Goal: Task Accomplishment & Management: Manage account settings

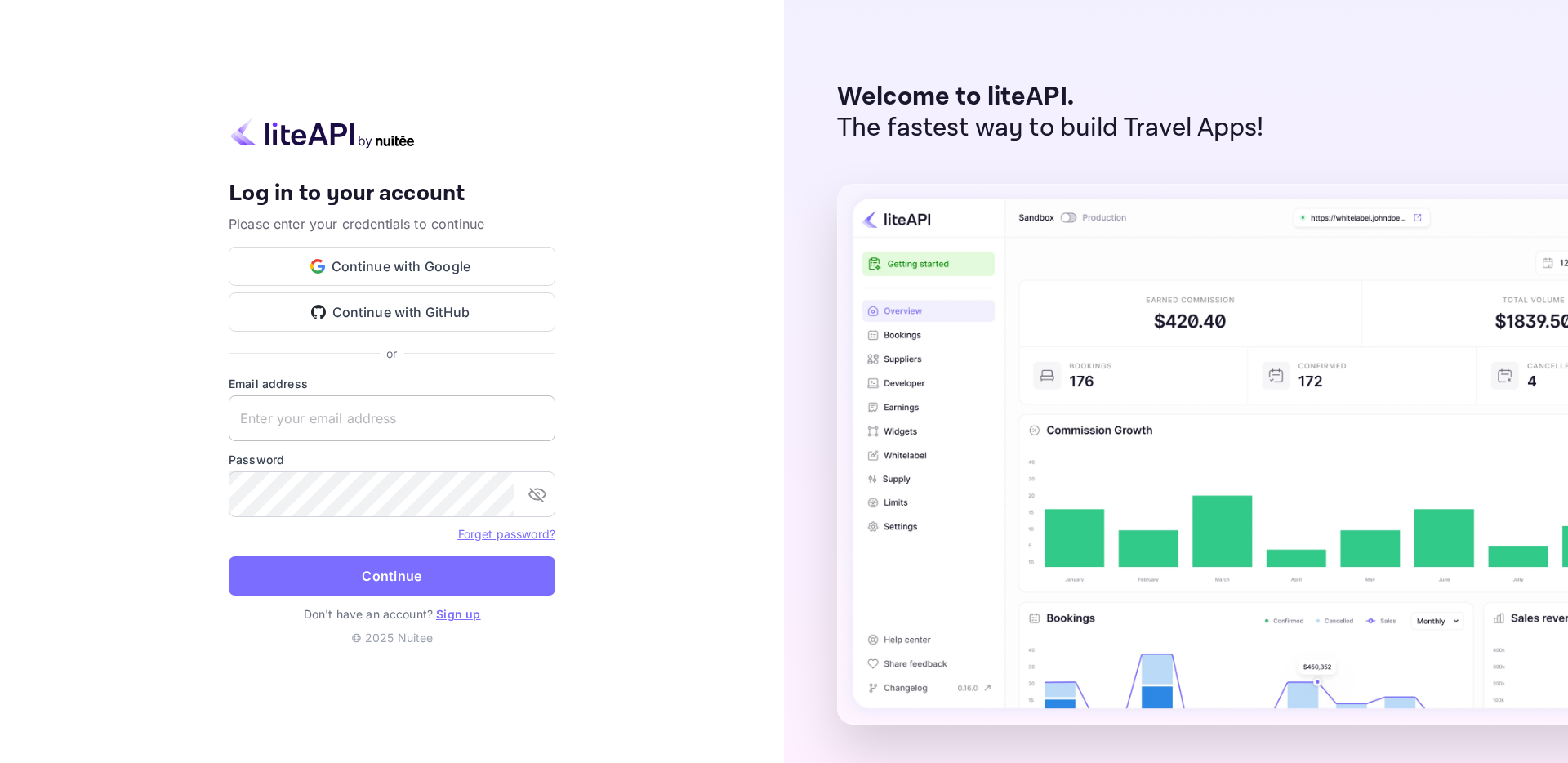
click at [331, 413] on input "text" at bounding box center [392, 418] width 327 height 46
type input "Yahav@skygini.com"
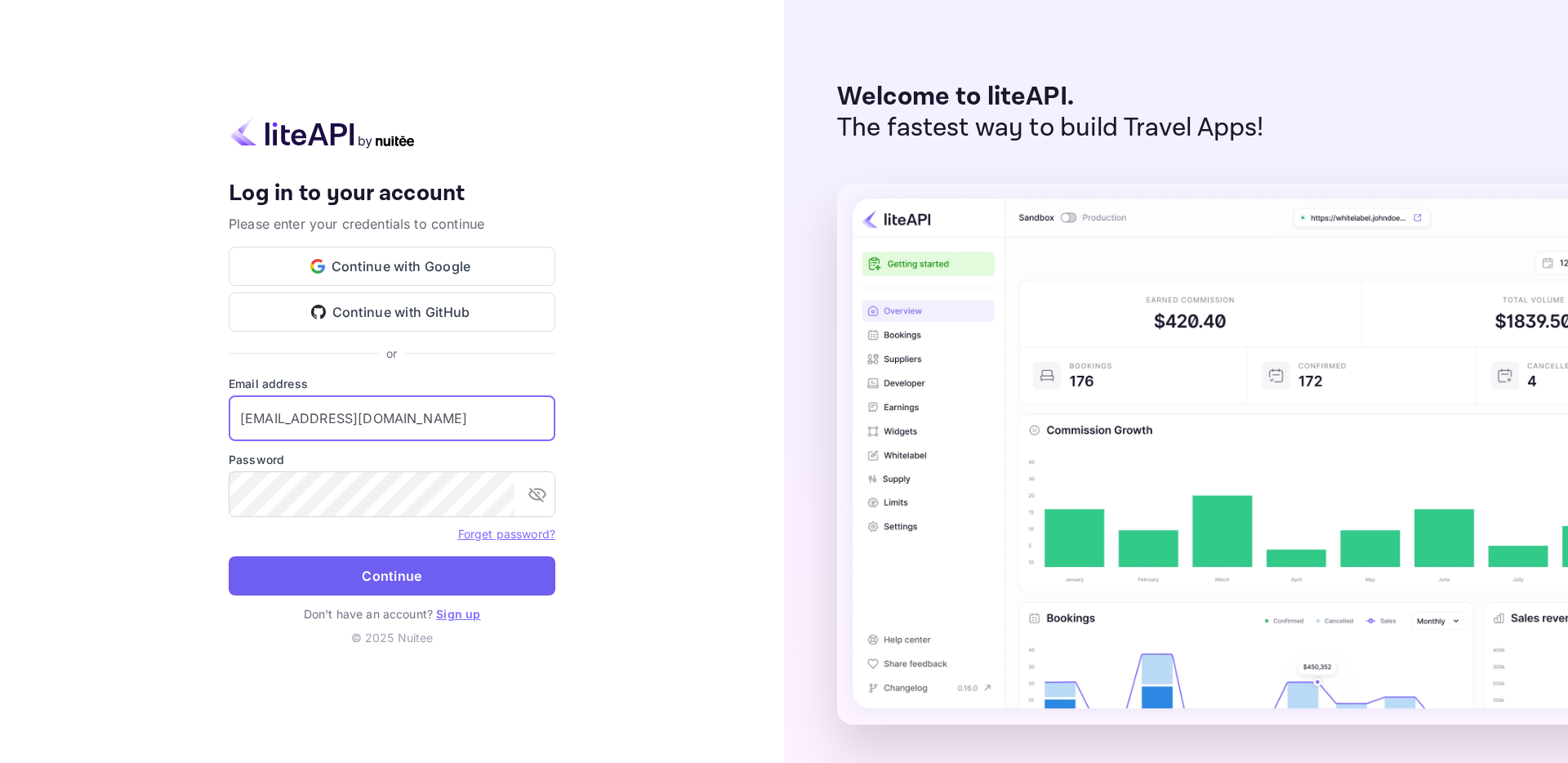
click at [441, 588] on button "Continue" at bounding box center [392, 576] width 327 height 39
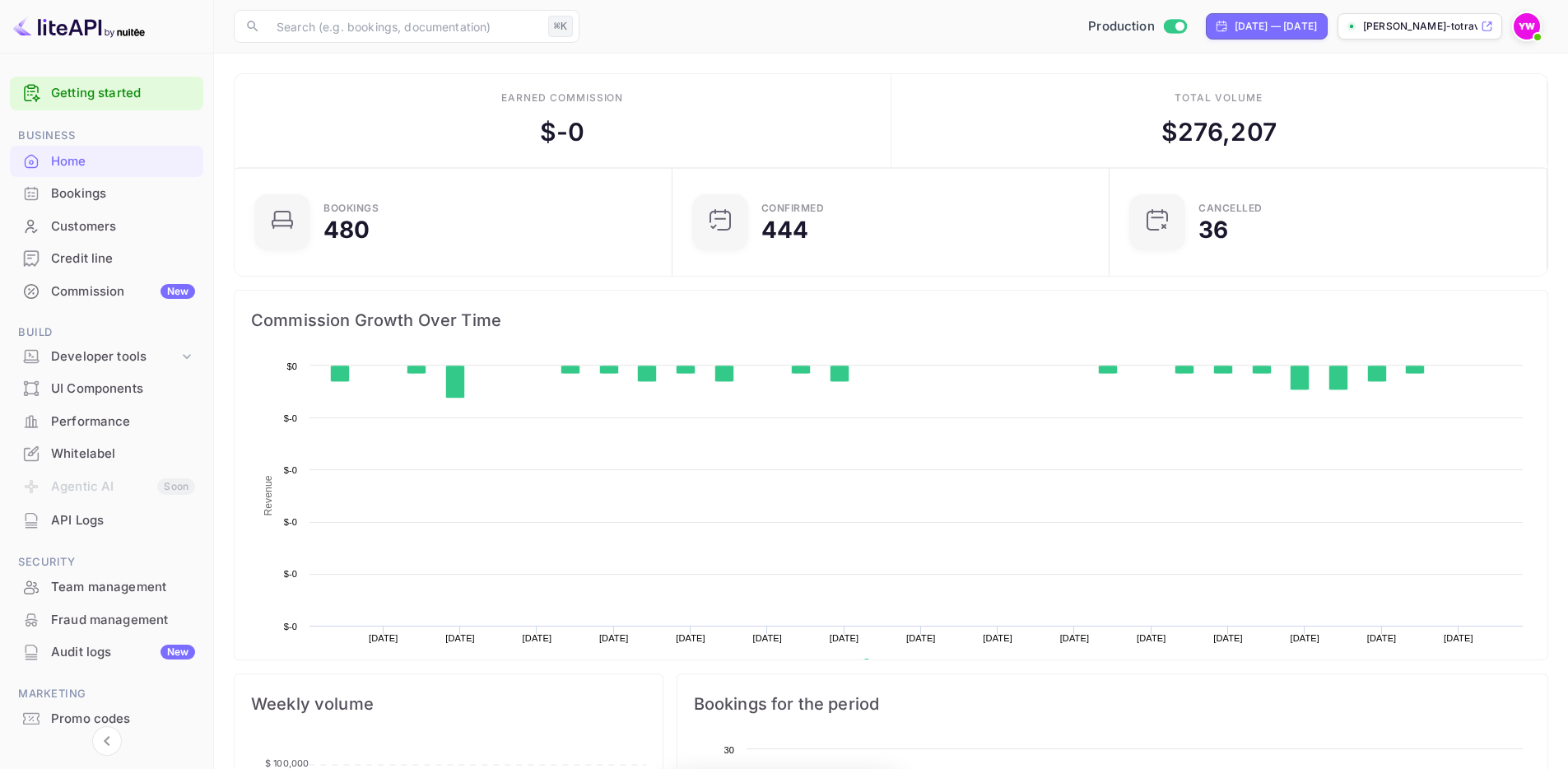
scroll to position [255, 415]
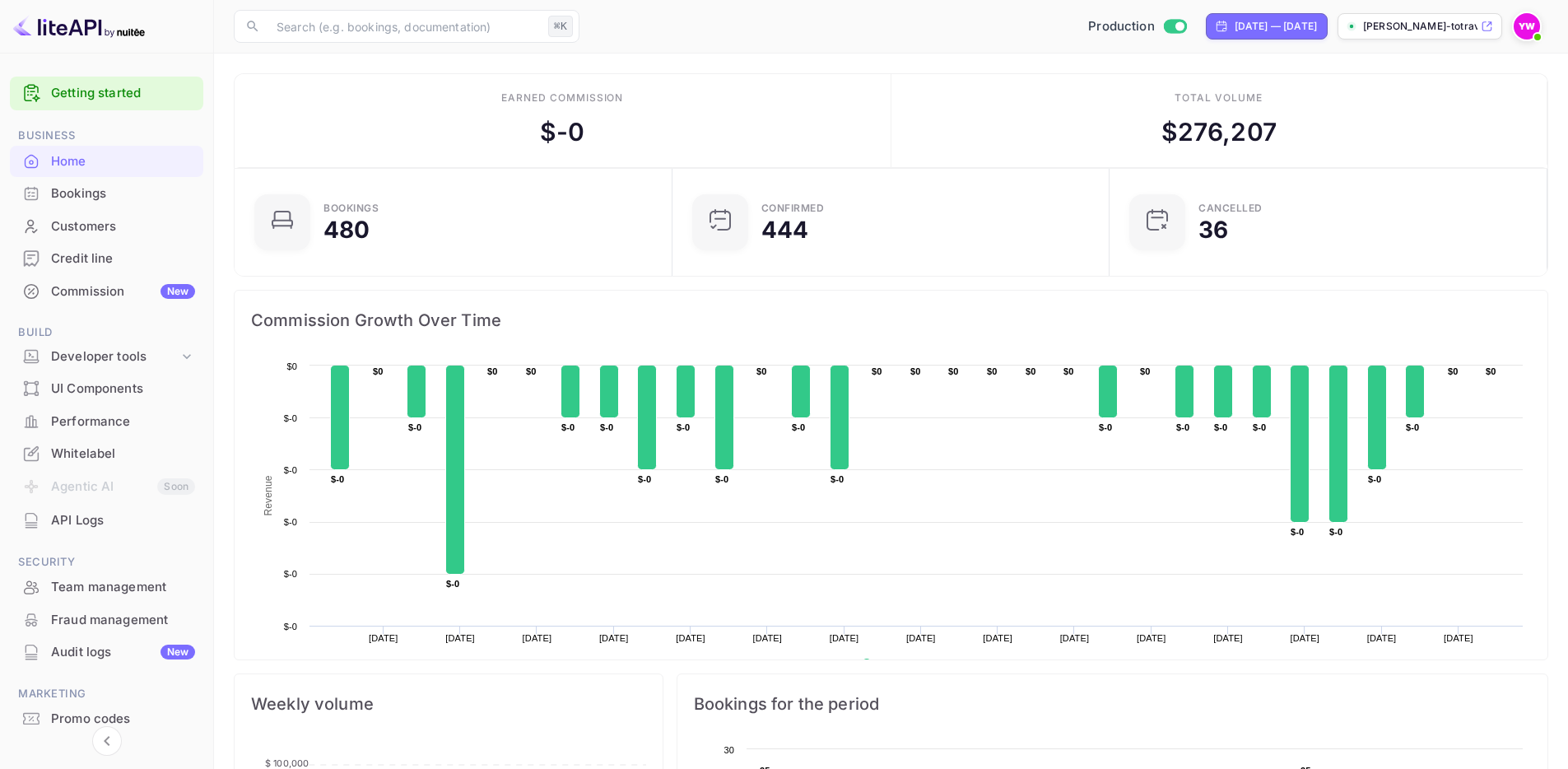
click at [79, 254] on div "Credit line" at bounding box center [123, 259] width 145 height 19
